Goal: Communication & Community: Answer question/provide support

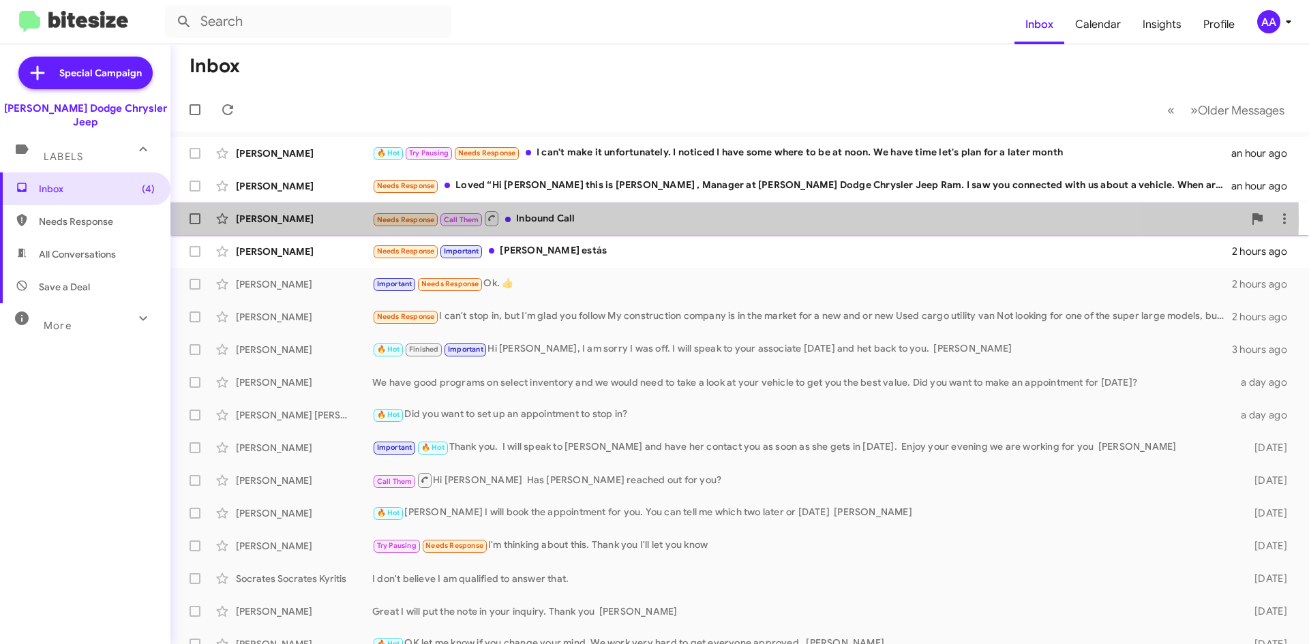
click at [614, 218] on div "Needs Response Call Them Inbound Call" at bounding box center [807, 218] width 871 height 17
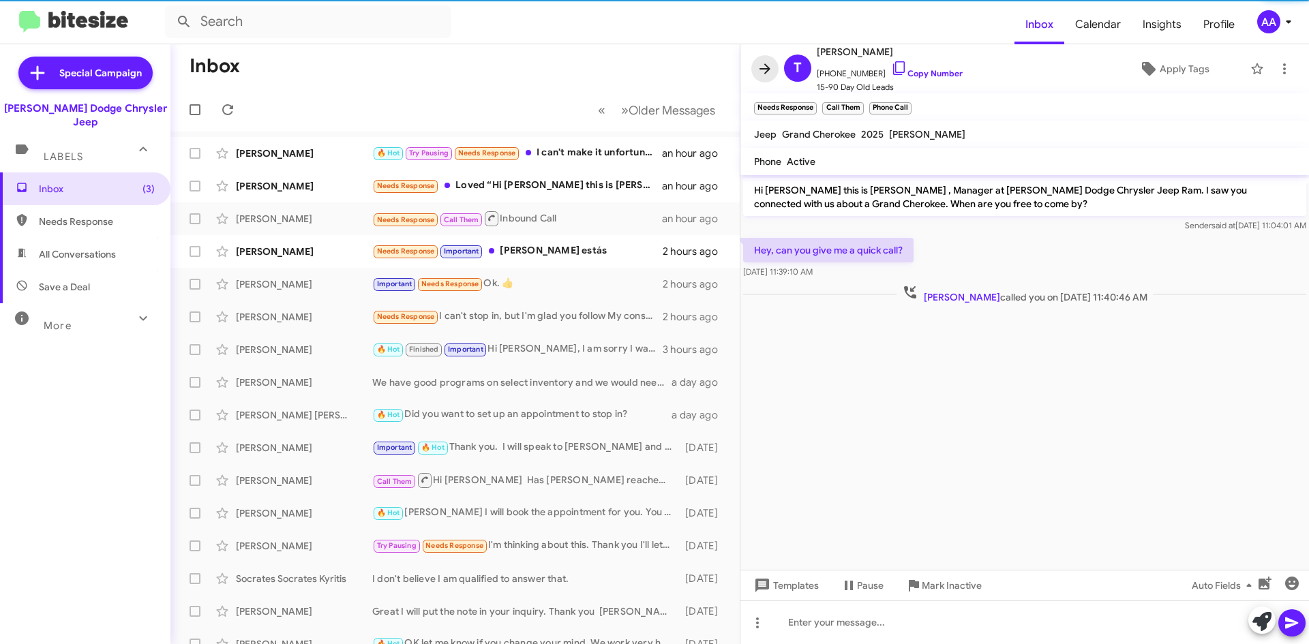
click at [761, 62] on icon at bounding box center [765, 69] width 16 height 16
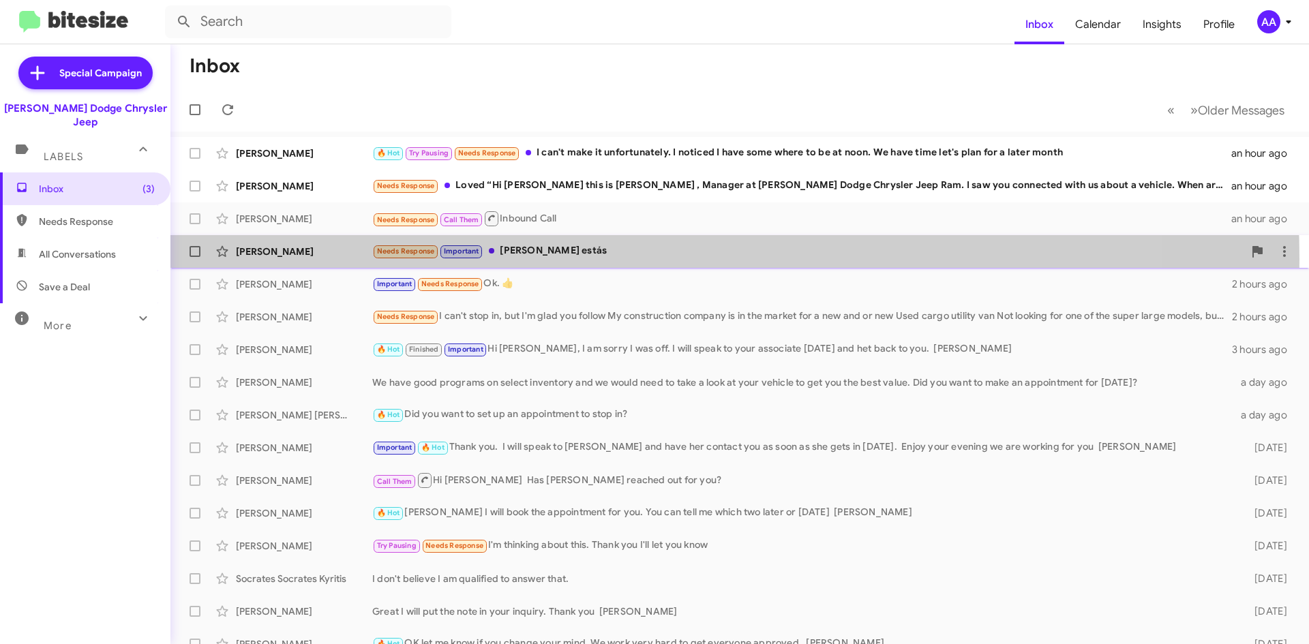
click at [538, 259] on div "Needs Response Important [PERSON_NAME] estás" at bounding box center [807, 251] width 871 height 16
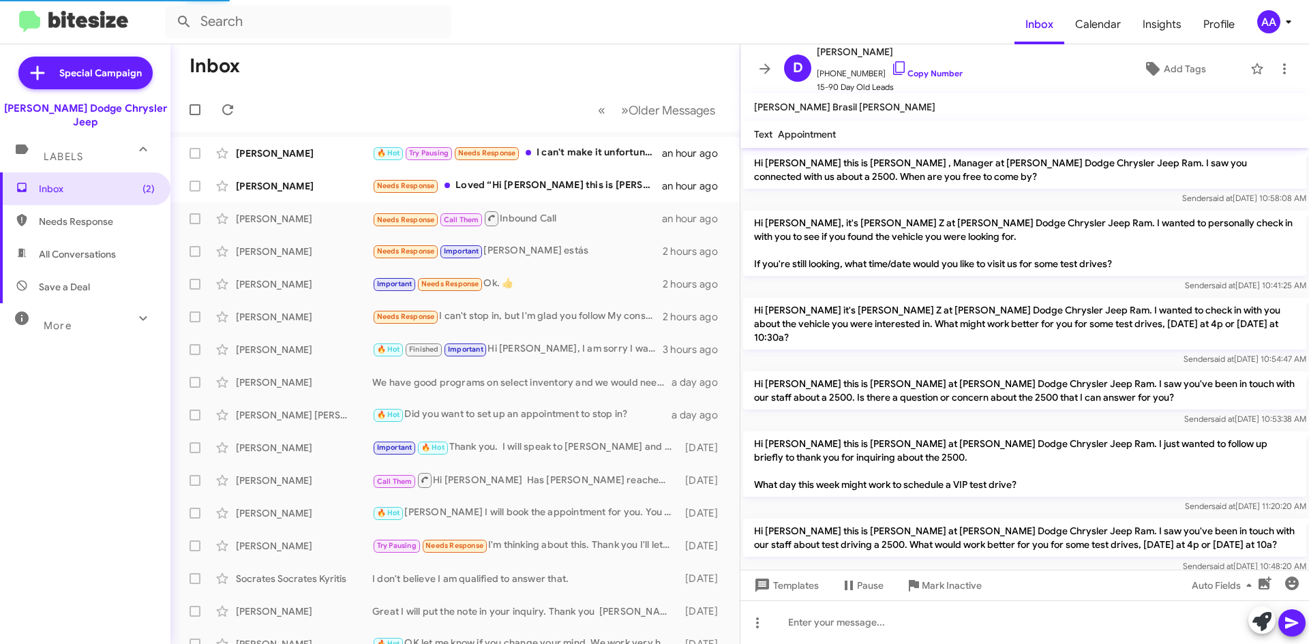
scroll to position [353, 0]
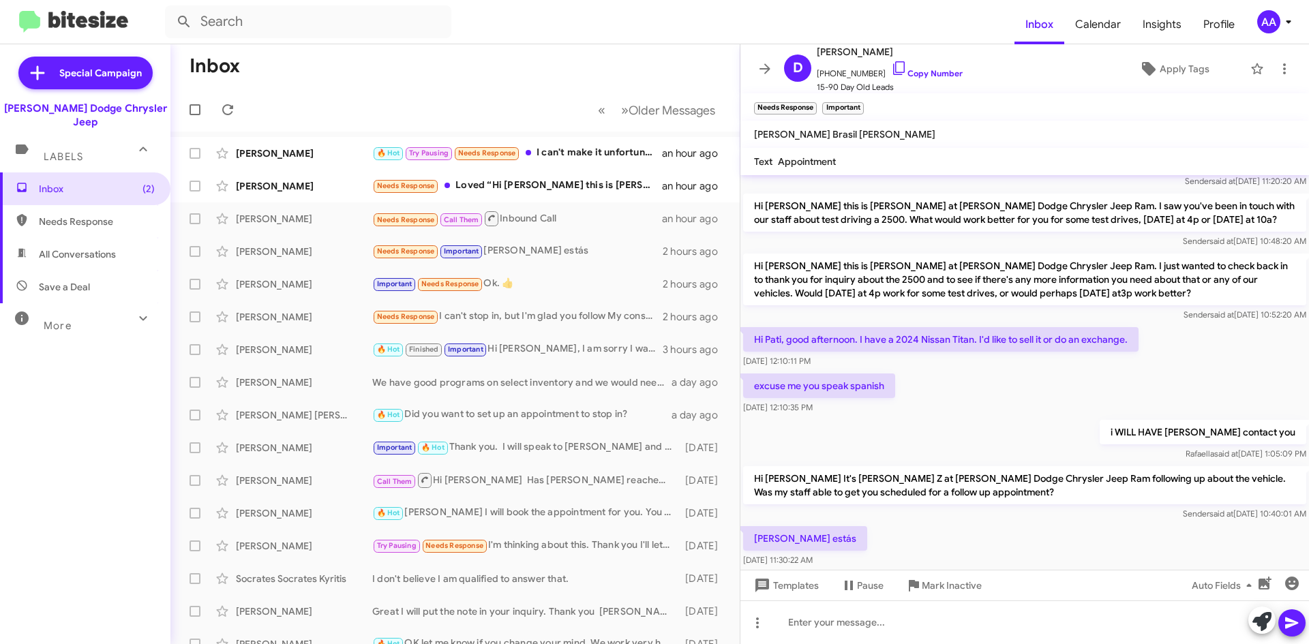
click at [918, 417] on div "i WILL HAVE Maria contact you Rafaella said at Sep 3, 2025, 1:05:09 PM" at bounding box center [1024, 440] width 569 height 46
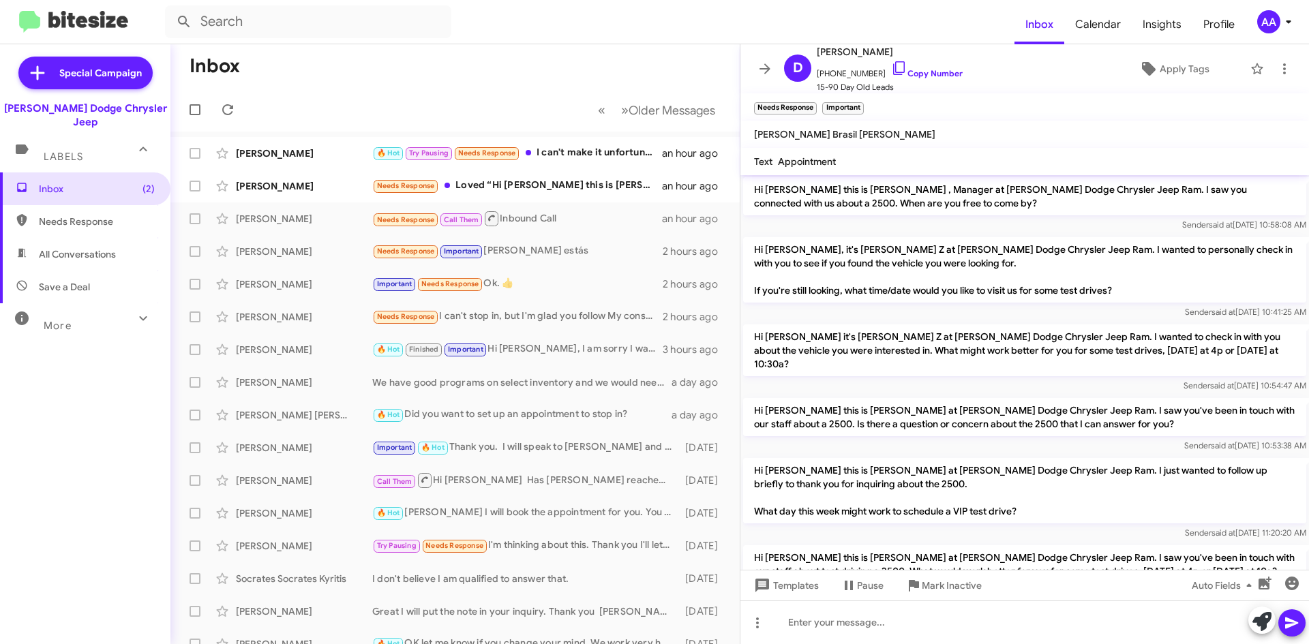
scroll to position [0, 0]
click at [931, 71] on link "Copy Number" at bounding box center [927, 73] width 72 height 10
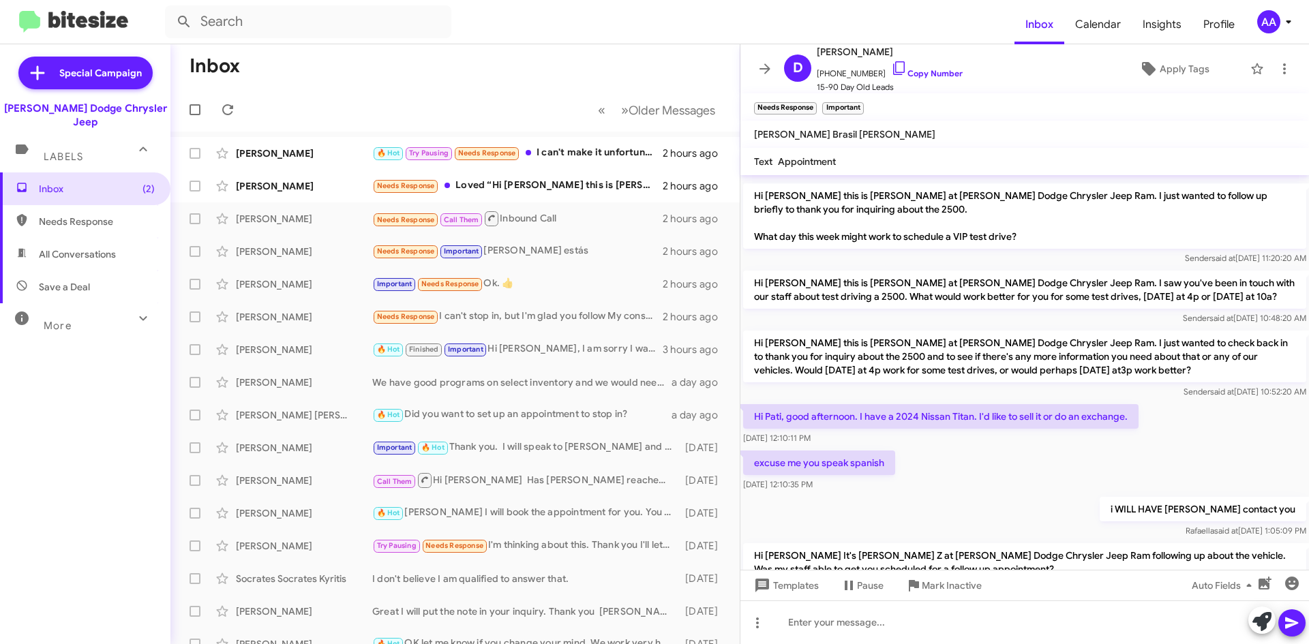
scroll to position [380, 0]
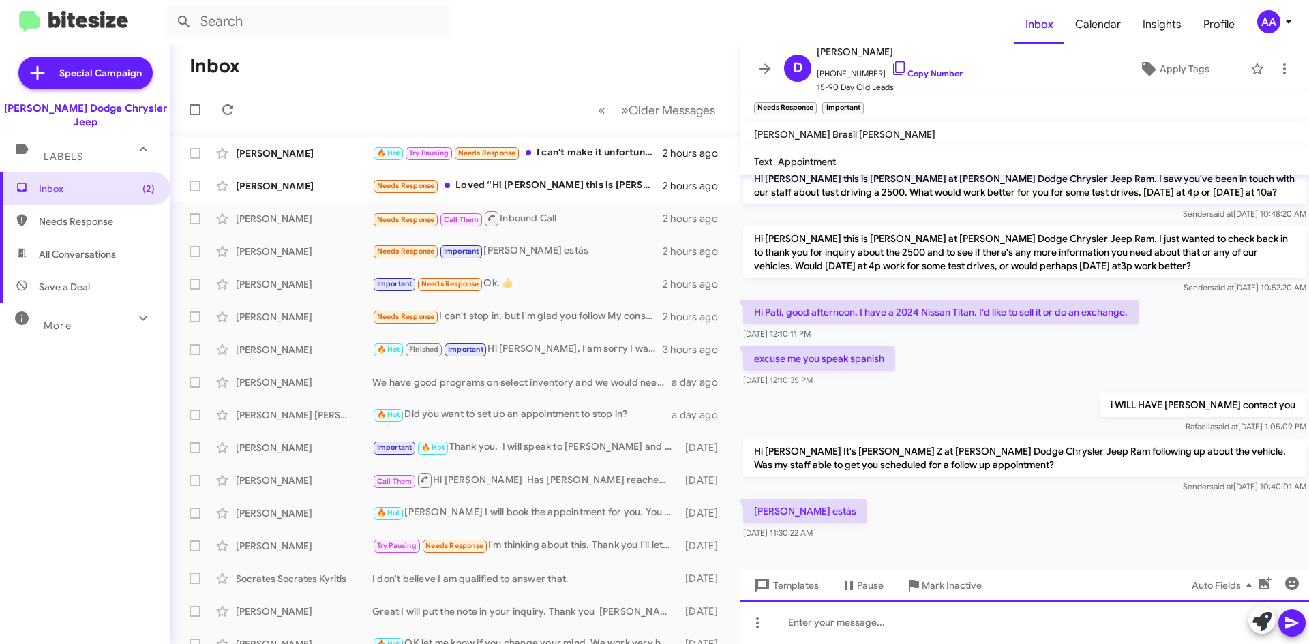
click at [792, 624] on div at bounding box center [1024, 623] width 569 height 44
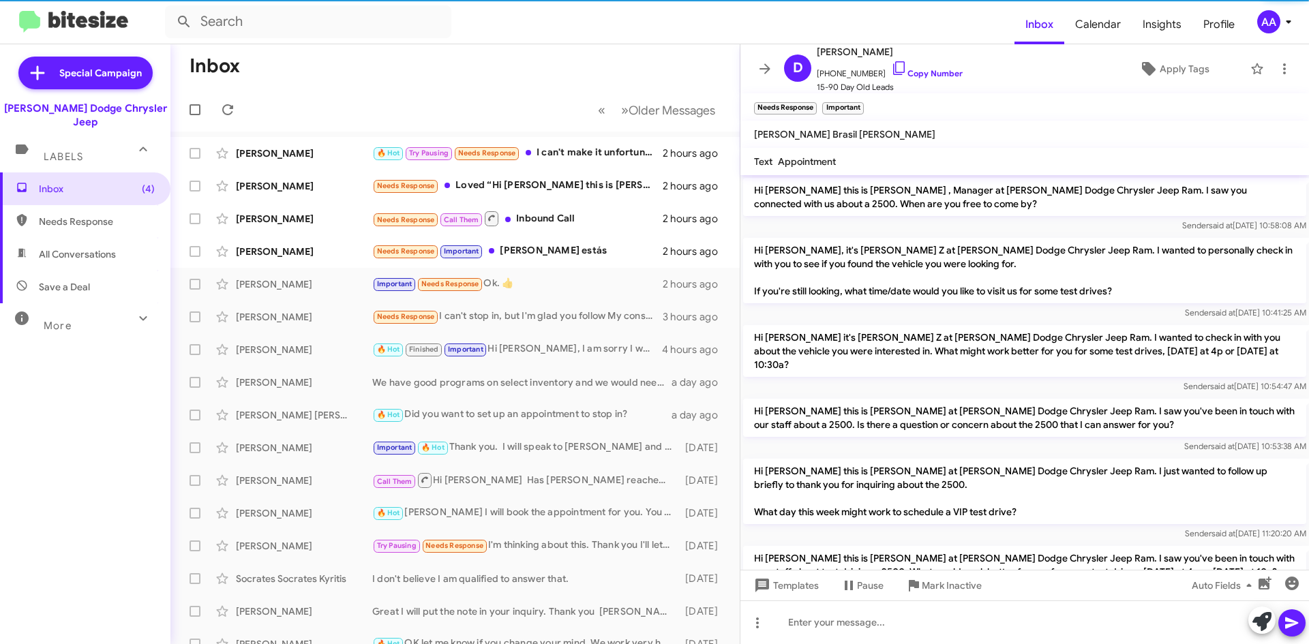
scroll to position [380, 0]
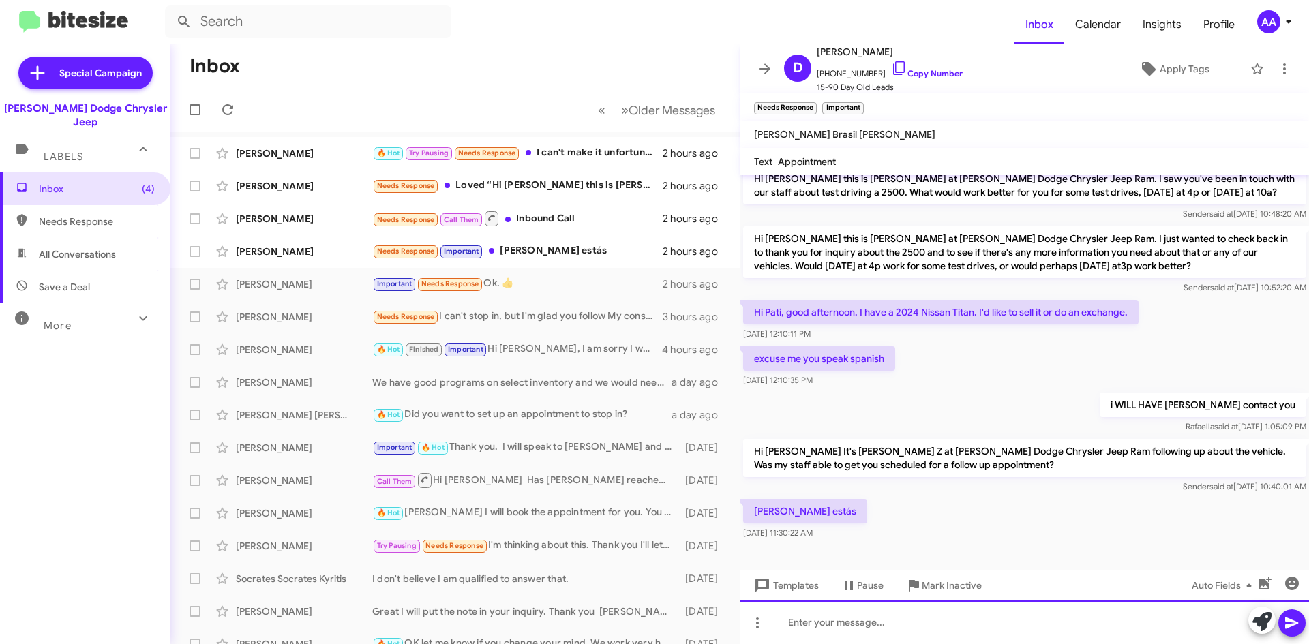
click at [807, 623] on div at bounding box center [1024, 623] width 569 height 44
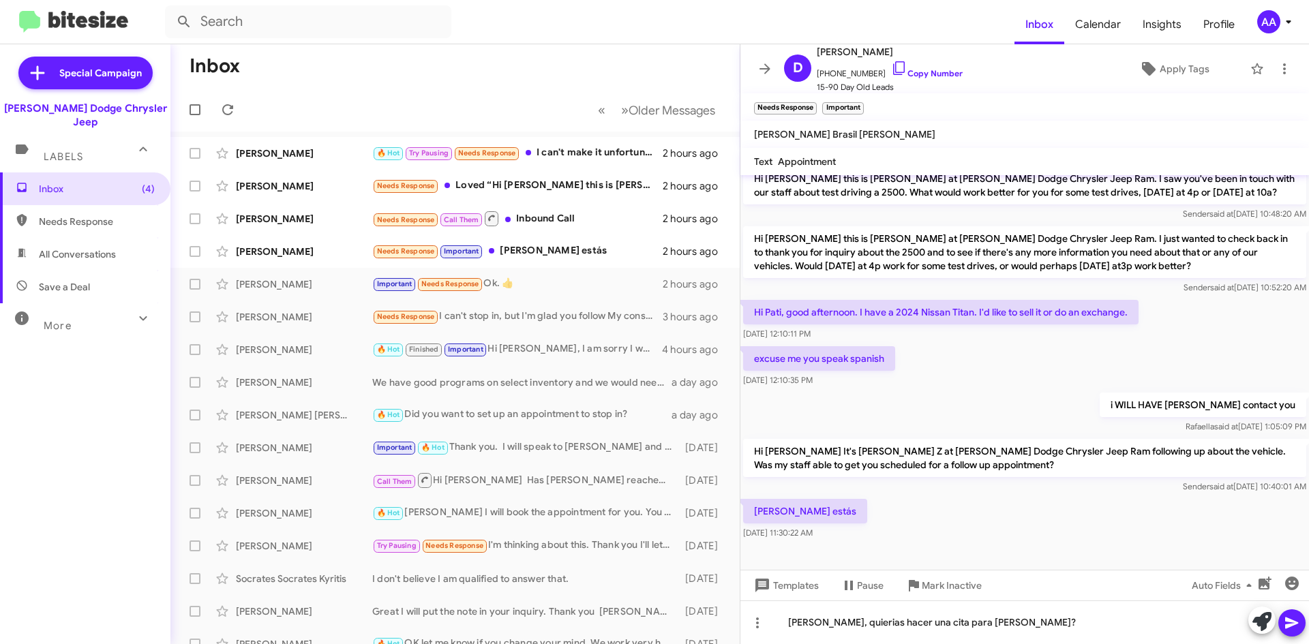
click at [1293, 625] on icon at bounding box center [1291, 624] width 13 height 12
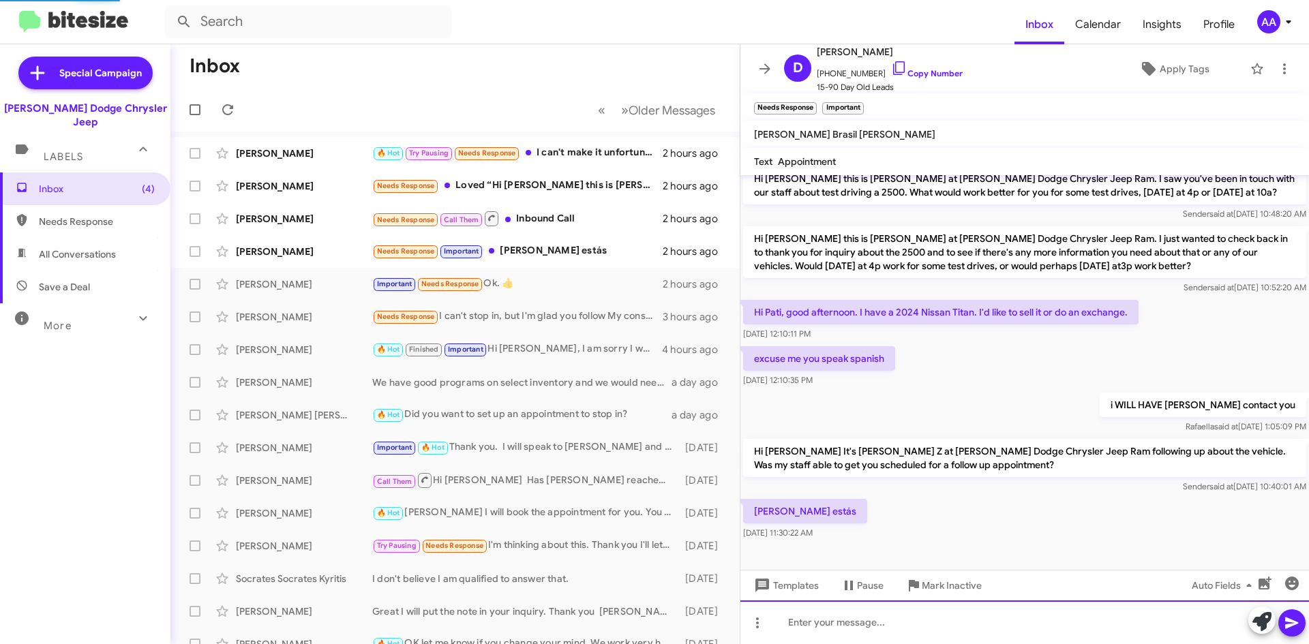
scroll to position [0, 0]
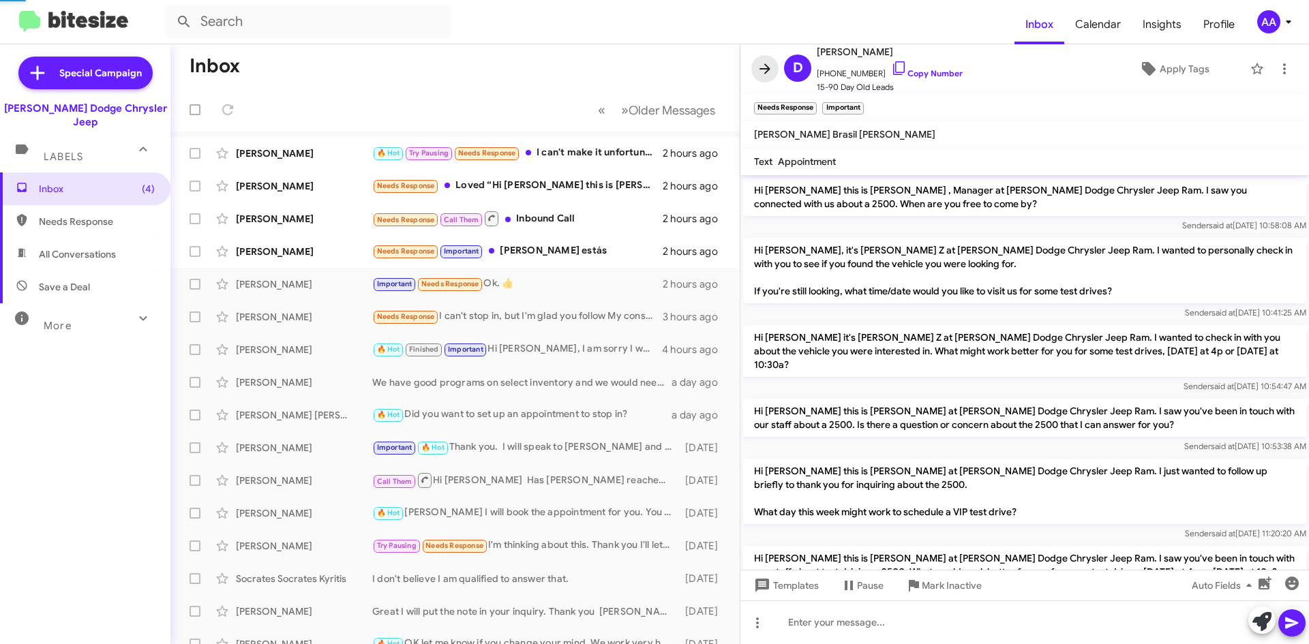
click at [761, 72] on icon at bounding box center [765, 69] width 16 height 16
